Goal: Task Accomplishment & Management: Manage account settings

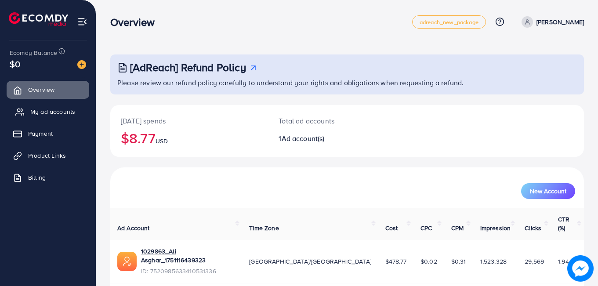
click at [59, 113] on span "My ad accounts" at bounding box center [52, 111] width 45 height 9
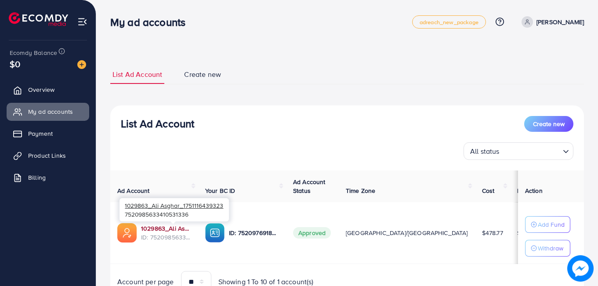
click at [161, 226] on link "1029863_Ali Asghar_1751116439323" at bounding box center [166, 228] width 50 height 9
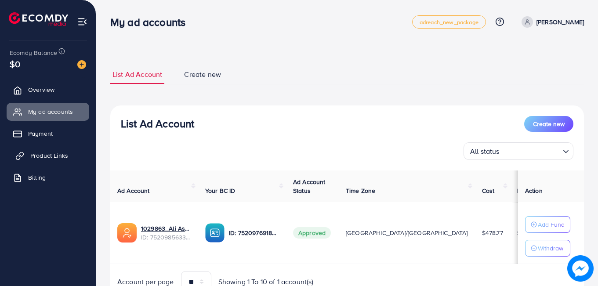
click at [24, 151] on link "Product Links" at bounding box center [48, 156] width 83 height 18
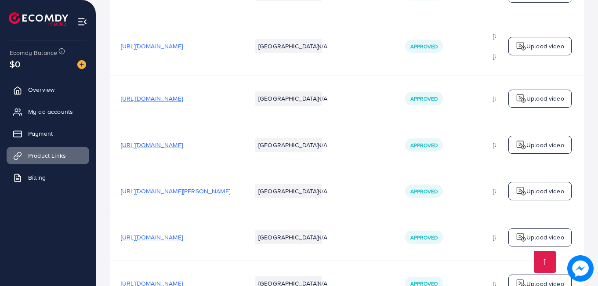
scroll to position [395, 0]
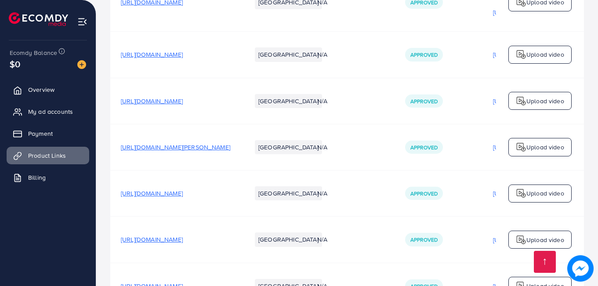
click at [181, 195] on span "[URL][DOMAIN_NAME]" at bounding box center [152, 193] width 62 height 9
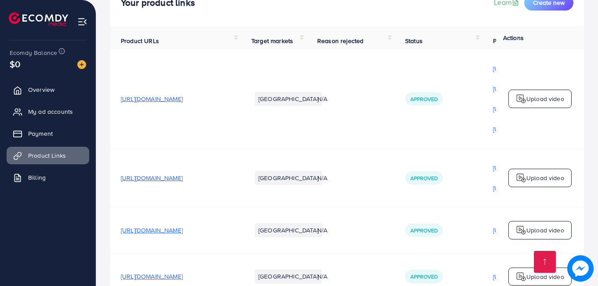
scroll to position [176, 0]
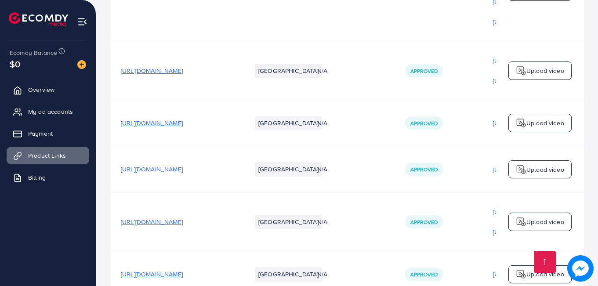
click at [183, 127] on span "[URL][DOMAIN_NAME]" at bounding box center [152, 123] width 62 height 9
click at [180, 168] on span "[URL][DOMAIN_NAME]" at bounding box center [152, 169] width 62 height 9
click at [180, 226] on span "[URL][DOMAIN_NAME]" at bounding box center [152, 221] width 62 height 9
click at [175, 276] on span "[URL][DOMAIN_NAME]" at bounding box center [152, 274] width 62 height 9
